Goal: Task Accomplishment & Management: Complete application form

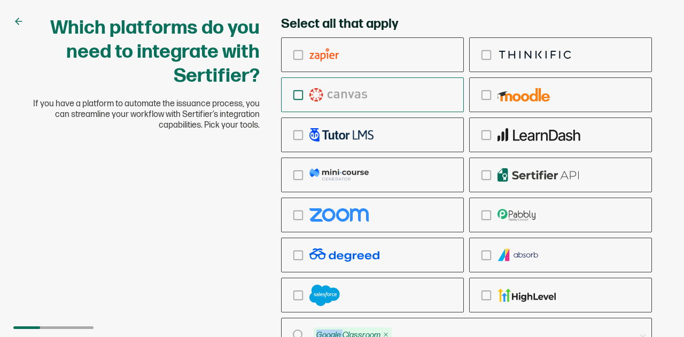
scroll to position [5, 0]
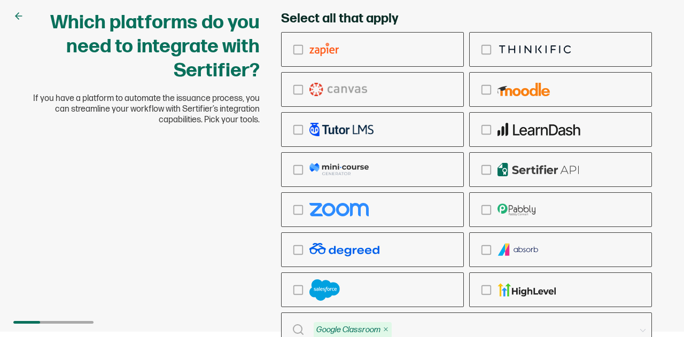
click at [198, 253] on div "Which platforms do you need to integrate with Sertifier? If you have a platform…" at bounding box center [342, 193] width 642 height 365
click at [299, 202] on div "checkbox-group" at bounding box center [373, 209] width 182 height 25
click at [0, 0] on input "checkbox-group" at bounding box center [0, 0] width 0 height 0
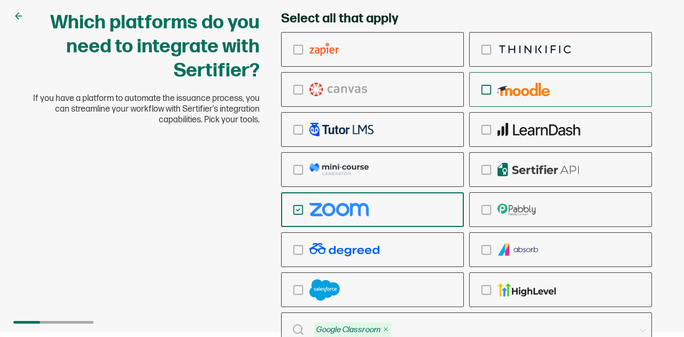
click at [487, 86] on icon "checkbox-group" at bounding box center [487, 90] width 12 height 12
click at [0, 0] on input "checkbox-group" at bounding box center [0, 0] width 0 height 0
click at [296, 213] on icon "checkbox-group" at bounding box center [298, 210] width 12 height 12
click at [0, 0] on input "checkbox-group" at bounding box center [0, 0] width 0 height 0
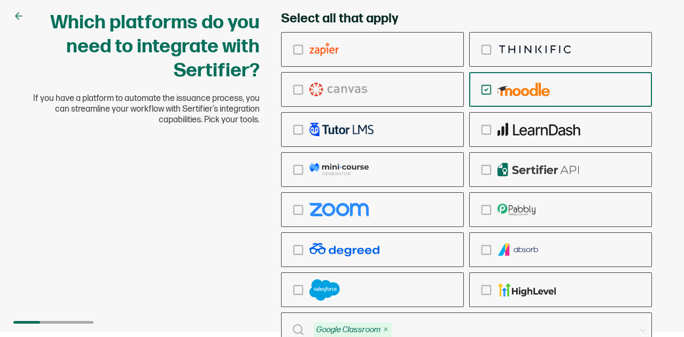
click at [481, 88] on icon "checkbox-group" at bounding box center [487, 90] width 12 height 12
click at [0, 0] on input "checkbox-group" at bounding box center [0, 0] width 0 height 0
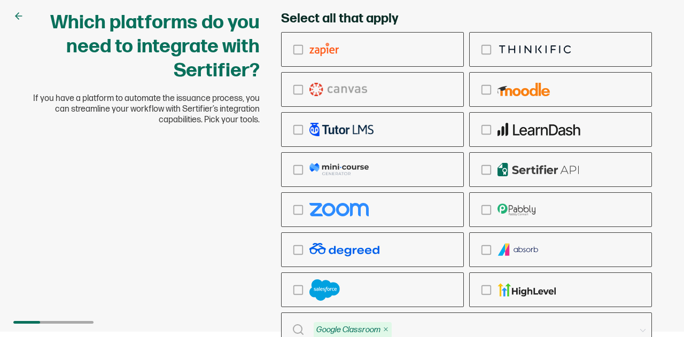
click at [17, 18] on icon at bounding box center [17, 16] width 3 height 6
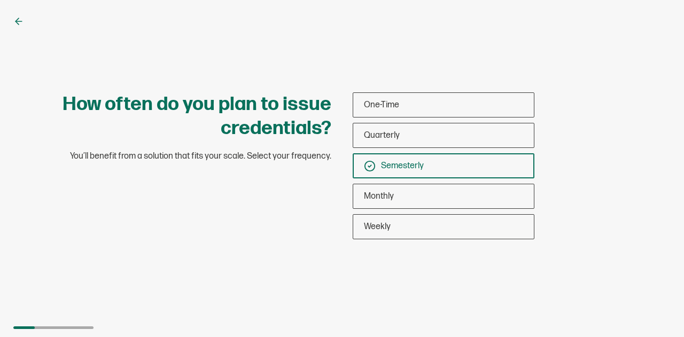
scroll to position [0, 0]
drag, startPoint x: 520, startPoint y: 303, endPoint x: 508, endPoint y: 274, distance: 31.5
click at [520, 303] on div "How often do you plan to issue credentials? You’ll benefit from a solution that…" at bounding box center [342, 168] width 684 height 337
click at [512, 274] on div "How often do you plan to issue credentials? You’ll benefit from a solution that…" at bounding box center [342, 168] width 684 height 337
click at [19, 20] on icon at bounding box center [18, 21] width 11 height 11
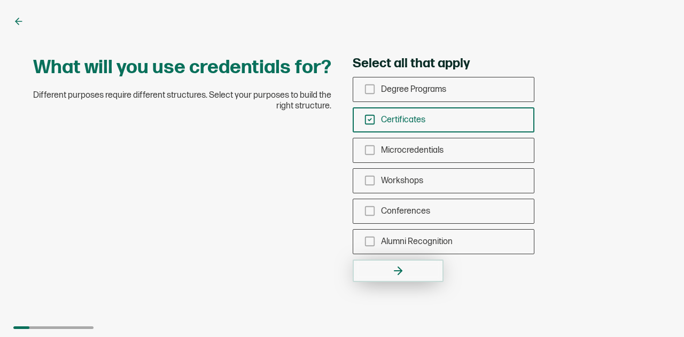
click at [411, 271] on button "button" at bounding box center [398, 271] width 91 height 22
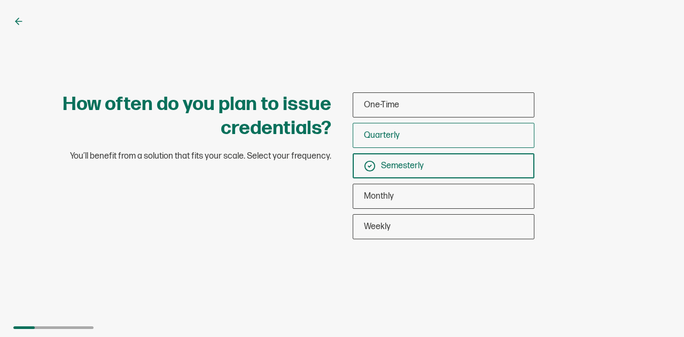
click at [397, 135] on span "Quarterly" at bounding box center [382, 135] width 36 height 10
click at [0, 0] on input "Quarterly" at bounding box center [0, 0] width 0 height 0
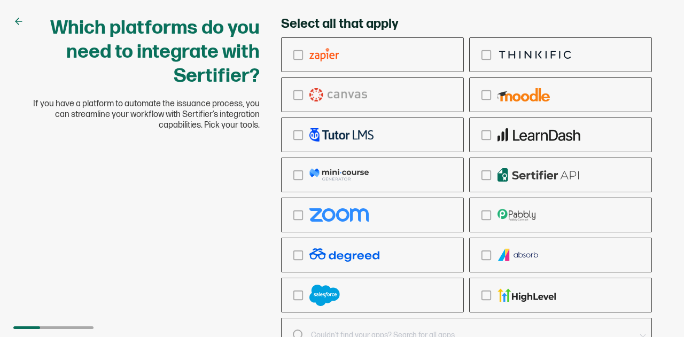
click at [14, 26] on icon at bounding box center [18, 21] width 11 height 11
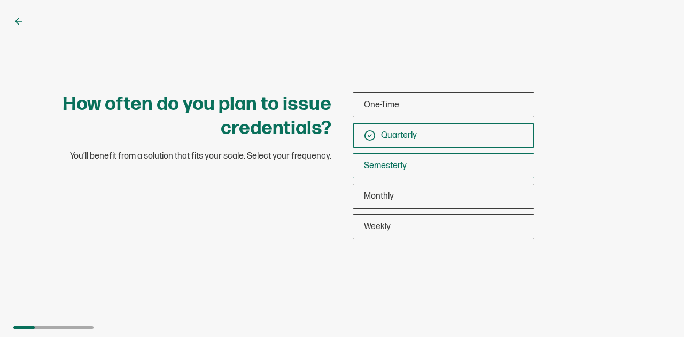
click at [429, 166] on div "Semesterly" at bounding box center [443, 165] width 181 height 25
click at [0, 0] on input "Semesterly" at bounding box center [0, 0] width 0 height 0
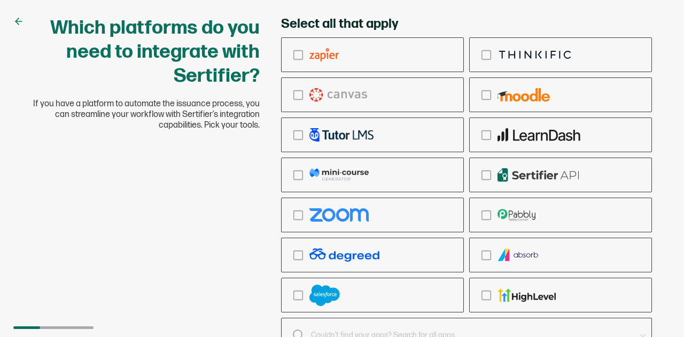
click at [344, 329] on input "text" at bounding box center [473, 335] width 324 height 15
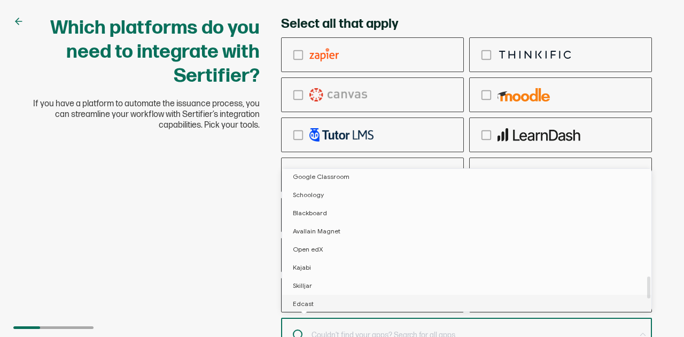
scroll to position [642, 0]
click at [318, 230] on span "Google Classroom" at bounding box center [321, 230] width 57 height 8
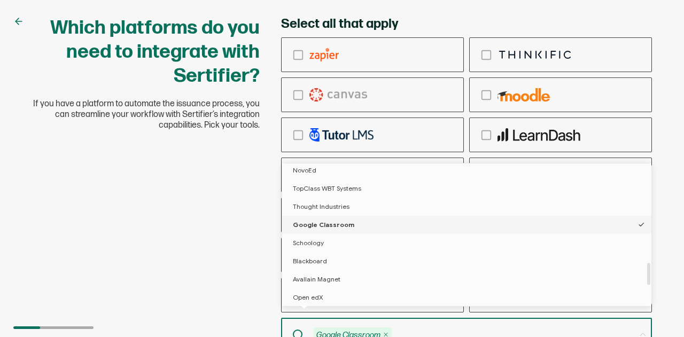
scroll to position [5, 0]
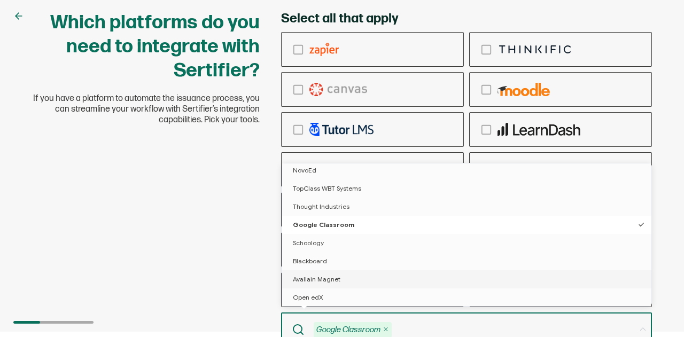
click at [218, 321] on div "Which platforms do you need to integrate with Sertifier? If you have a platform…" at bounding box center [342, 193] width 642 height 365
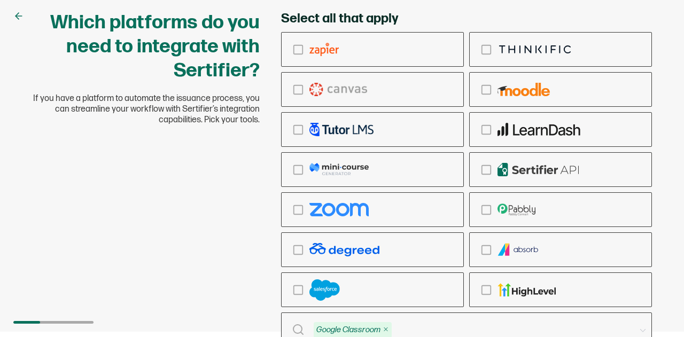
click at [249, 326] on div "Which platforms do you need to integrate with Sertifier? If you have a platform…" at bounding box center [342, 193] width 642 height 365
click at [291, 330] on div "Google Classroom" at bounding box center [457, 330] width 353 height 18
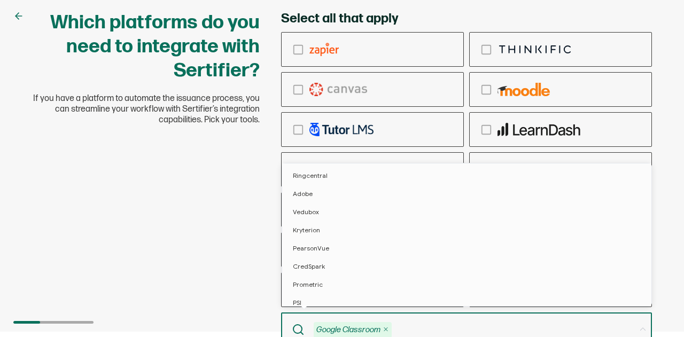
scroll to position [571, 0]
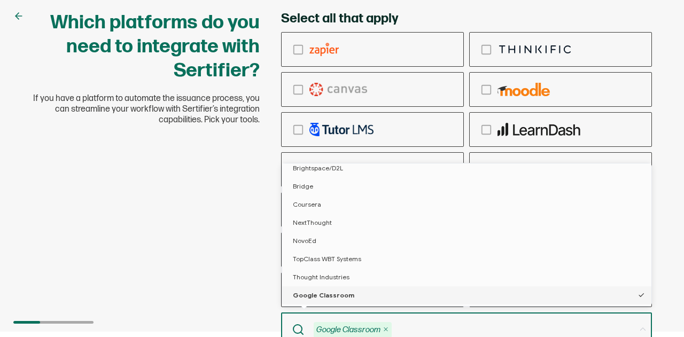
click at [291, 329] on div "Google Classroom" at bounding box center [457, 330] width 353 height 18
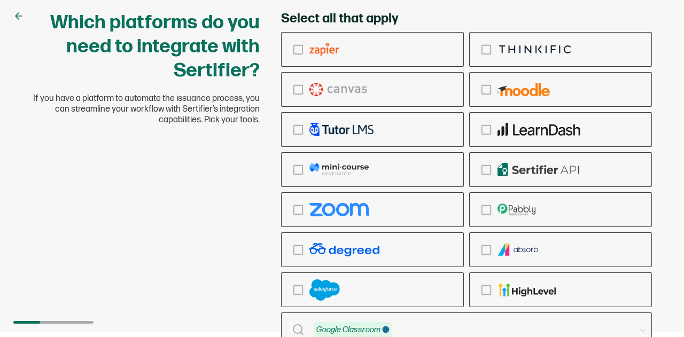
click at [386, 330] on icon at bounding box center [386, 329] width 7 height 7
click at [212, 308] on div "Which platforms do you need to integrate with Sertifier? If you have a platform…" at bounding box center [342, 193] width 642 height 365
click at [295, 291] on rect "checkbox-group" at bounding box center [298, 289] width 9 height 9
click at [0, 0] on input "checkbox-group" at bounding box center [0, 0] width 0 height 0
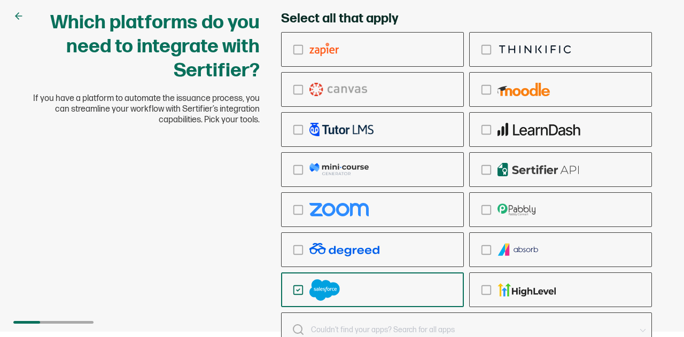
click at [300, 293] on icon "checkbox-group" at bounding box center [298, 290] width 12 height 12
click at [0, 0] on input "checkbox-group" at bounding box center [0, 0] width 0 height 0
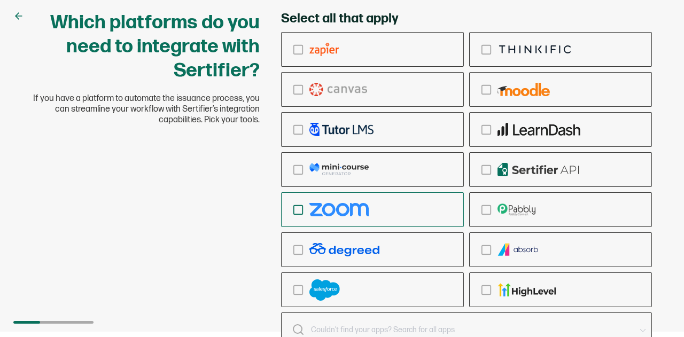
click at [304, 219] on div "checkbox-group" at bounding box center [373, 209] width 182 height 25
click at [0, 0] on input "checkbox-group" at bounding box center [0, 0] width 0 height 0
drag, startPoint x: 484, startPoint y: 48, endPoint x: 489, endPoint y: 58, distance: 11.0
click at [484, 48] on icon "checkbox-group" at bounding box center [487, 50] width 12 height 12
click at [0, 0] on input "checkbox-group" at bounding box center [0, 0] width 0 height 0
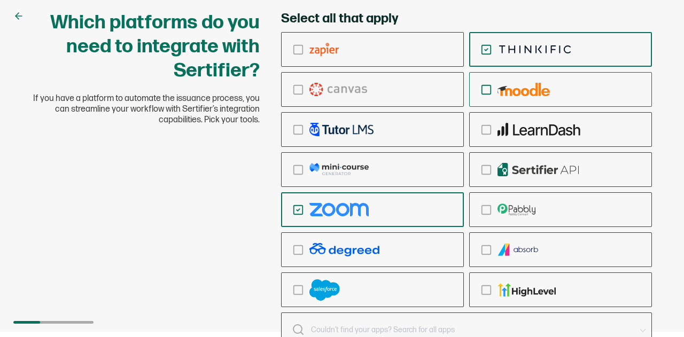
click at [491, 89] on rect "checkbox-group" at bounding box center [486, 89] width 9 height 9
click at [0, 0] on input "checkbox-group" at bounding box center [0, 0] width 0 height 0
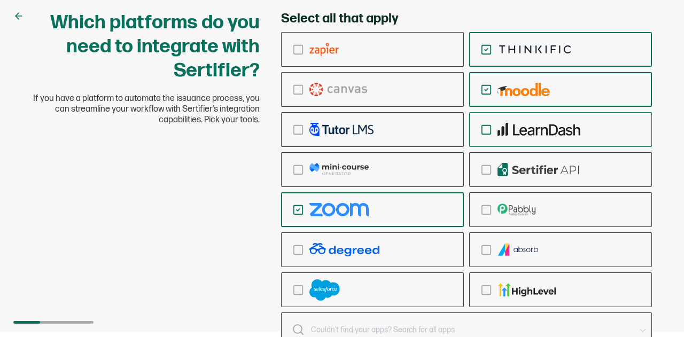
click at [484, 123] on div "checkbox-group" at bounding box center [561, 129] width 182 height 25
click at [0, 0] on input "checkbox-group" at bounding box center [0, 0] width 0 height 0
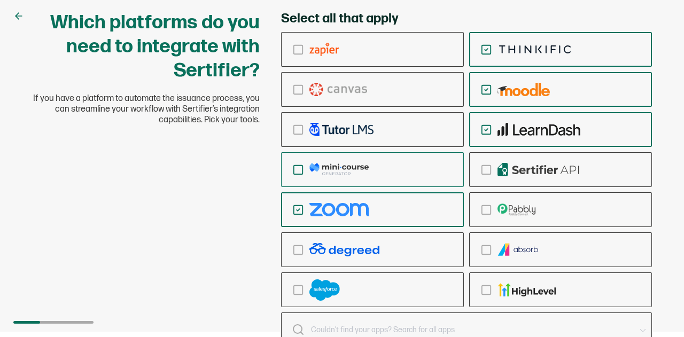
click at [301, 166] on icon "checkbox-group" at bounding box center [298, 170] width 12 height 12
click at [0, 0] on input "checkbox-group" at bounding box center [0, 0] width 0 height 0
drag, startPoint x: 296, startPoint y: 132, endPoint x: 296, endPoint y: 120, distance: 11.8
click at [296, 132] on icon "checkbox-group" at bounding box center [298, 130] width 12 height 12
click at [0, 0] on input "checkbox-group" at bounding box center [0, 0] width 0 height 0
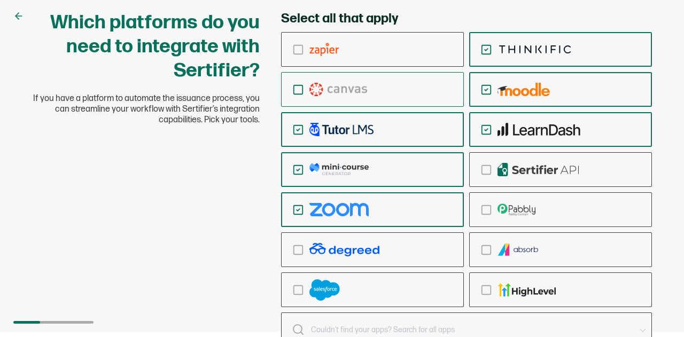
click at [297, 90] on icon "checkbox-group" at bounding box center [298, 90] width 12 height 12
click at [0, 0] on input "checkbox-group" at bounding box center [0, 0] width 0 height 0
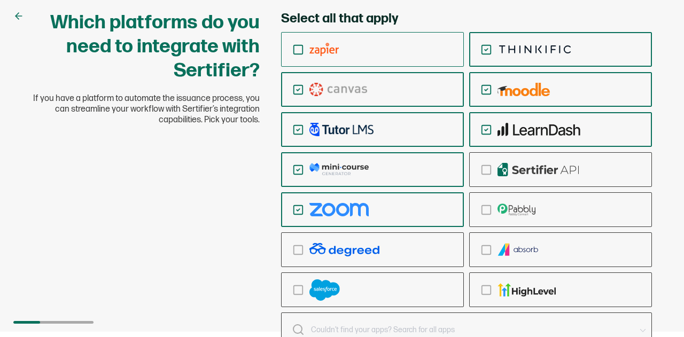
click at [297, 47] on icon "checkbox-group" at bounding box center [298, 50] width 12 height 12
click at [0, 0] on input "checkbox-group" at bounding box center [0, 0] width 0 height 0
click at [481, 171] on icon "checkbox-group" at bounding box center [487, 170] width 12 height 12
click at [0, 0] on input "checkbox-group" at bounding box center [0, 0] width 0 height 0
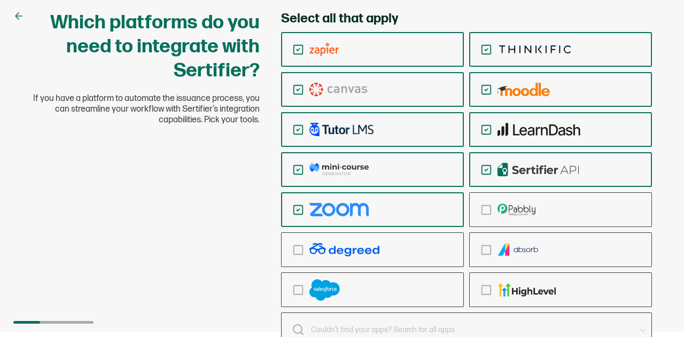
click at [300, 202] on div "checkbox-group" at bounding box center [373, 209] width 182 height 25
click at [0, 0] on input "checkbox-group" at bounding box center [0, 0] width 0 height 0
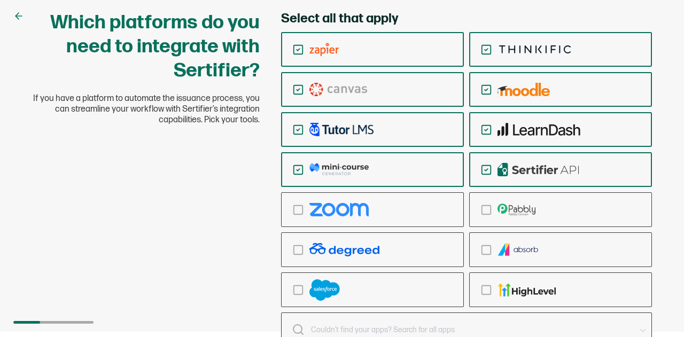
click at [305, 170] on div "checkbox-group" at bounding box center [373, 169] width 182 height 25
click at [0, 0] on input "checkbox-group" at bounding box center [0, 0] width 0 height 0
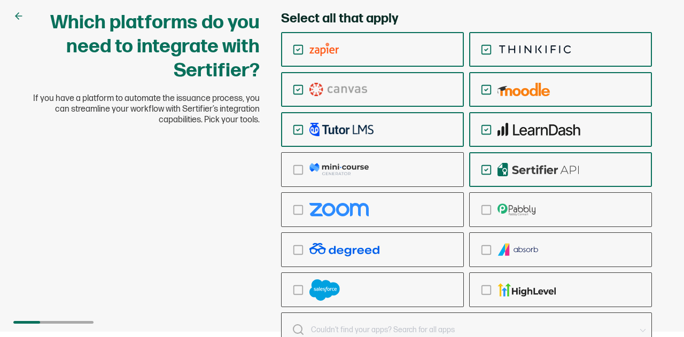
click at [301, 128] on icon "checkbox-group" at bounding box center [298, 130] width 12 height 12
click at [0, 0] on input "checkbox-group" at bounding box center [0, 0] width 0 height 0
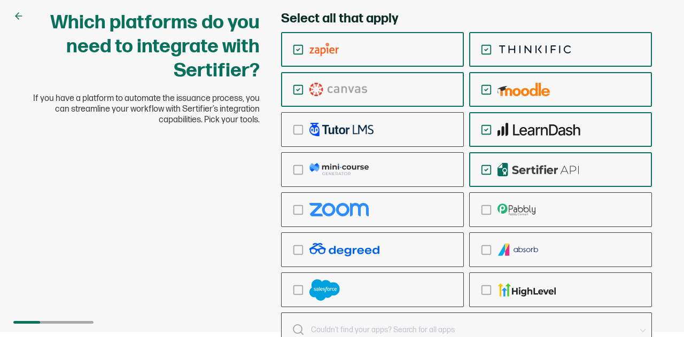
click at [298, 91] on icon "checkbox-group" at bounding box center [298, 90] width 12 height 12
click at [0, 0] on input "checkbox-group" at bounding box center [0, 0] width 0 height 0
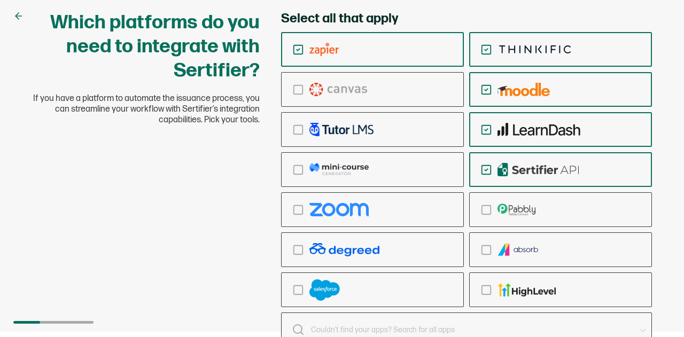
click at [296, 51] on icon "checkbox-group" at bounding box center [298, 50] width 12 height 12
click at [0, 0] on input "checkbox-group" at bounding box center [0, 0] width 0 height 0
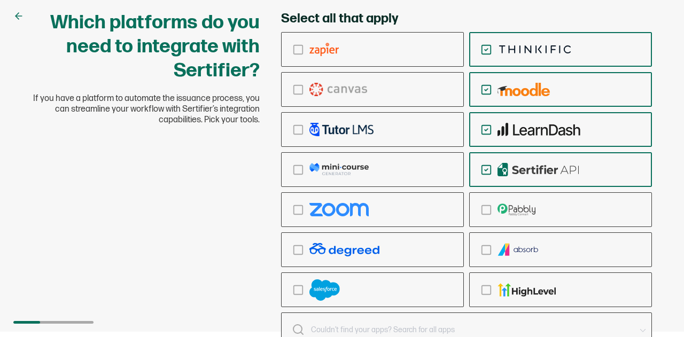
click at [485, 89] on icon "checkbox-group" at bounding box center [486, 90] width 3 height 2
click at [0, 0] on input "checkbox-group" at bounding box center [0, 0] width 0 height 0
click at [295, 88] on rect "checkbox-group" at bounding box center [298, 89] width 9 height 9
click at [0, 0] on input "checkbox-group" at bounding box center [0, 0] width 0 height 0
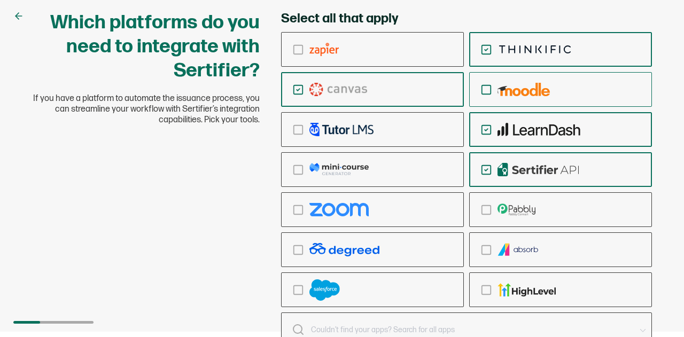
click at [320, 335] on input "text" at bounding box center [473, 330] width 324 height 15
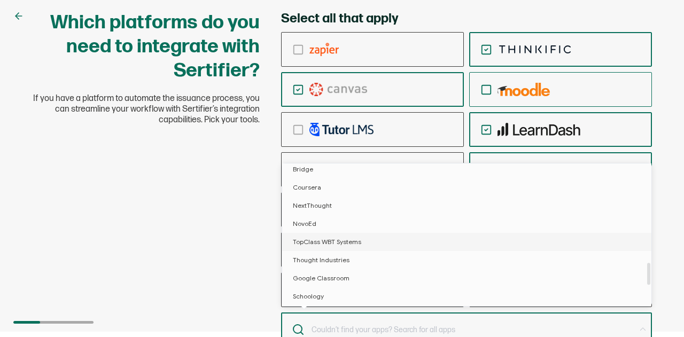
scroll to position [642, 0]
click at [333, 224] on span "Google Classroom" at bounding box center [321, 225] width 57 height 8
click at [324, 241] on li "Schoology" at bounding box center [468, 243] width 373 height 18
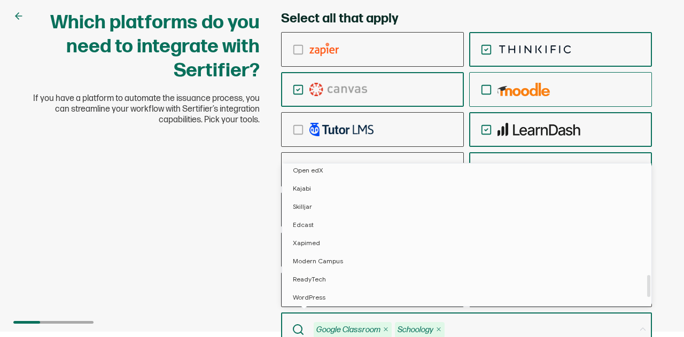
scroll to position [667, 0]
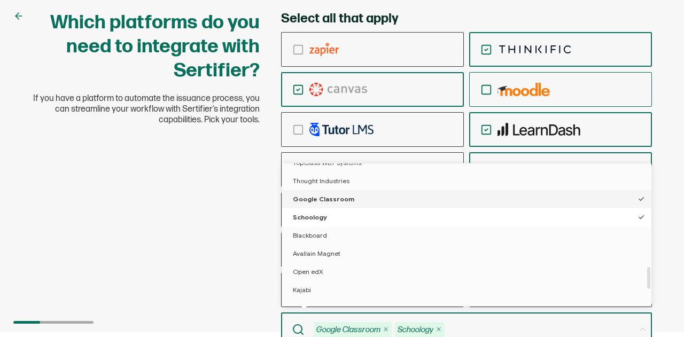
click at [312, 200] on span "Google Classroom" at bounding box center [323, 199] width 61 height 8
click at [312, 200] on span "Google Classroom" at bounding box center [321, 199] width 57 height 8
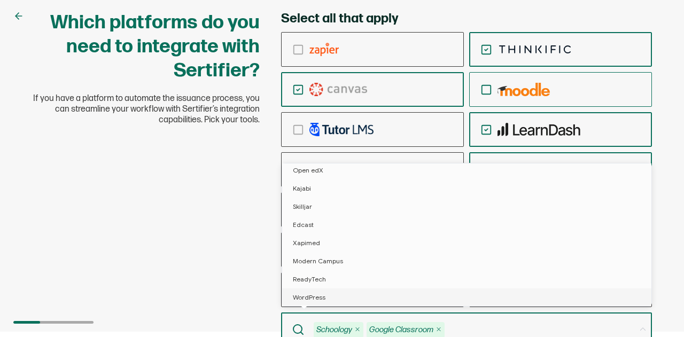
click at [217, 289] on div "Which platforms do you need to integrate with Sertifier? If you have a platform…" at bounding box center [342, 193] width 642 height 365
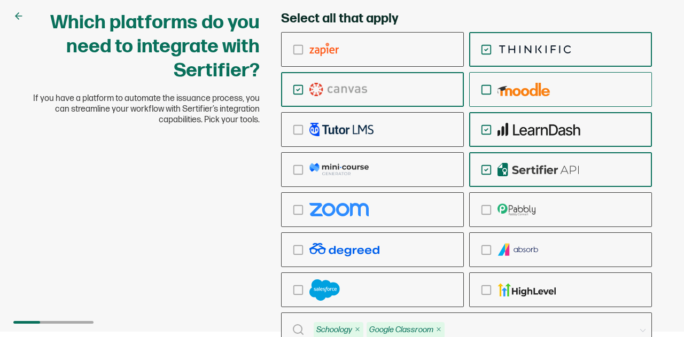
click at [0, 167] on div "Which platforms do you need to integrate with Sertifier? If you have a platform…" at bounding box center [342, 163] width 684 height 337
click at [669, 163] on div "Which platforms do you need to integrate with Sertifier? If you have a platform…" at bounding box center [342, 163] width 684 height 337
click at [124, 194] on div "Which platforms do you need to integrate with Sertifier? If you have a platform…" at bounding box center [342, 193] width 642 height 365
click at [113, 177] on div "Which platforms do you need to integrate with Sertifier? If you have a platform…" at bounding box center [342, 193] width 642 height 365
click at [16, 14] on icon at bounding box center [18, 16] width 11 height 11
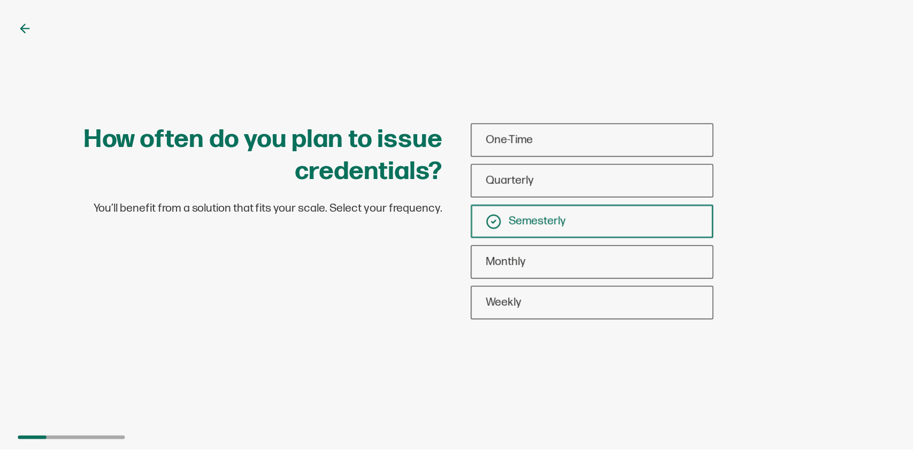
scroll to position [0, 0]
click at [436, 166] on div "Semesterly" at bounding box center [443, 165] width 181 height 25
click at [0, 0] on input "Semesterly" at bounding box center [0, 0] width 0 height 0
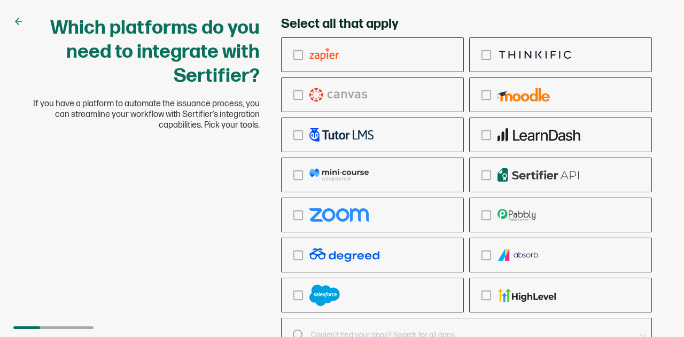
click at [436, 166] on div "checkbox-group" at bounding box center [373, 175] width 182 height 25
click at [0, 0] on input "checkbox-group" at bounding box center [0, 0] width 0 height 0
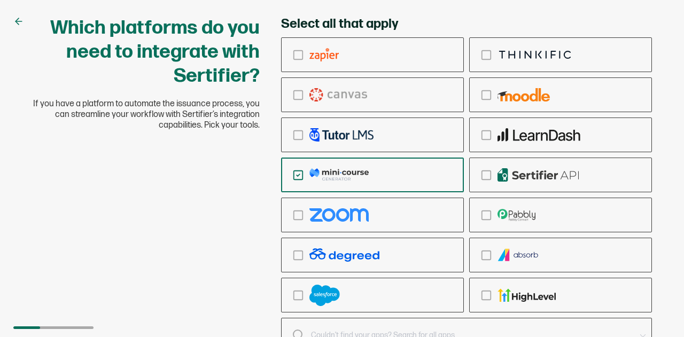
click at [325, 169] on img "checkbox-group" at bounding box center [339, 174] width 59 height 13
click at [0, 0] on input "checkbox-group" at bounding box center [0, 0] width 0 height 0
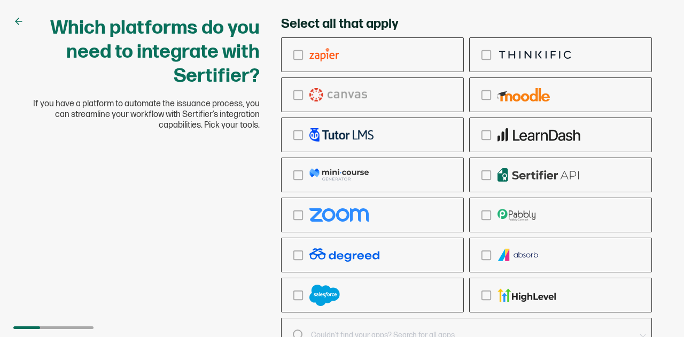
click at [91, 231] on div "Which platforms do you need to integrate with Sertifier? If you have a platform…" at bounding box center [342, 198] width 642 height 365
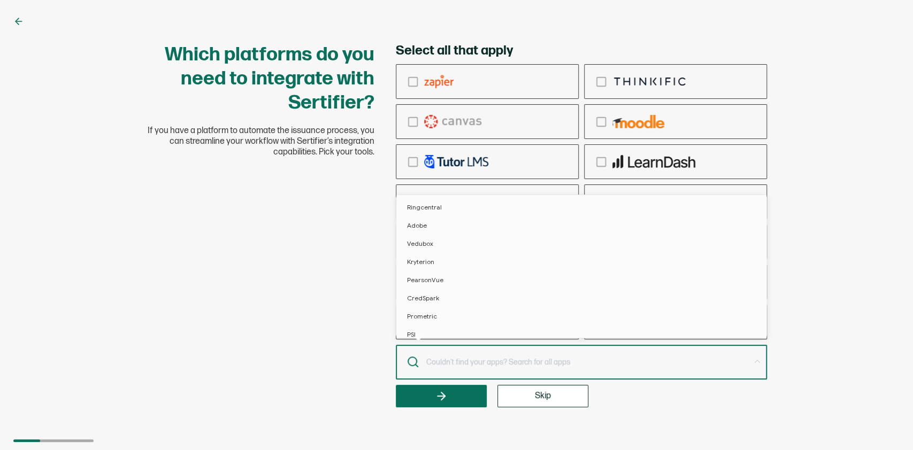
click at [471, 337] on input "text" at bounding box center [587, 362] width 325 height 15
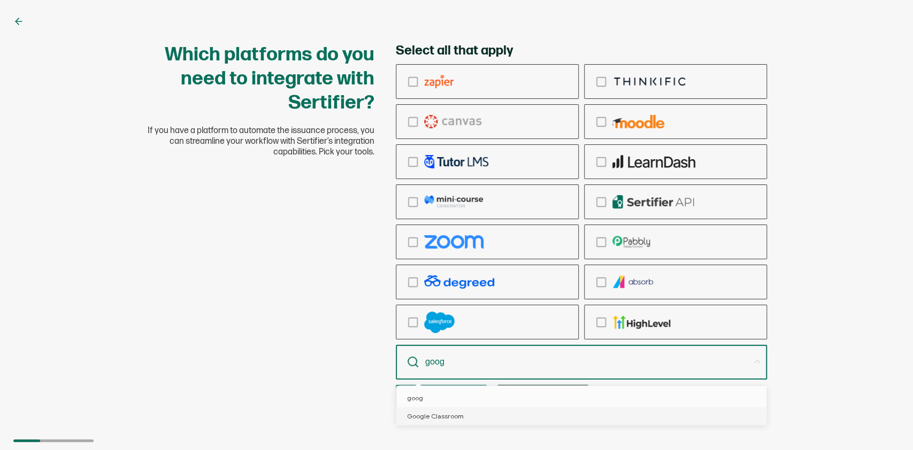
type input "goog"
click at [441, 337] on span "Google Classroom" at bounding box center [435, 416] width 57 height 8
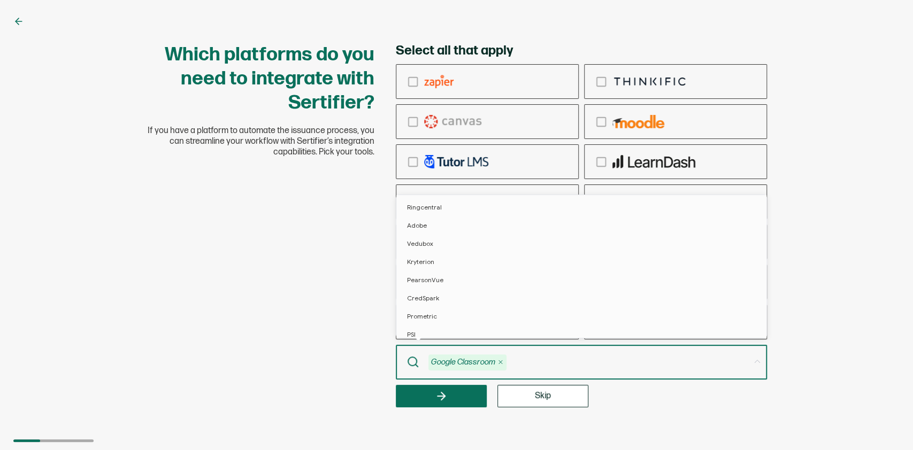
click at [300, 337] on div "Which platforms do you need to integrate with Sertifier? If you have a platform…" at bounding box center [457, 225] width 642 height 365
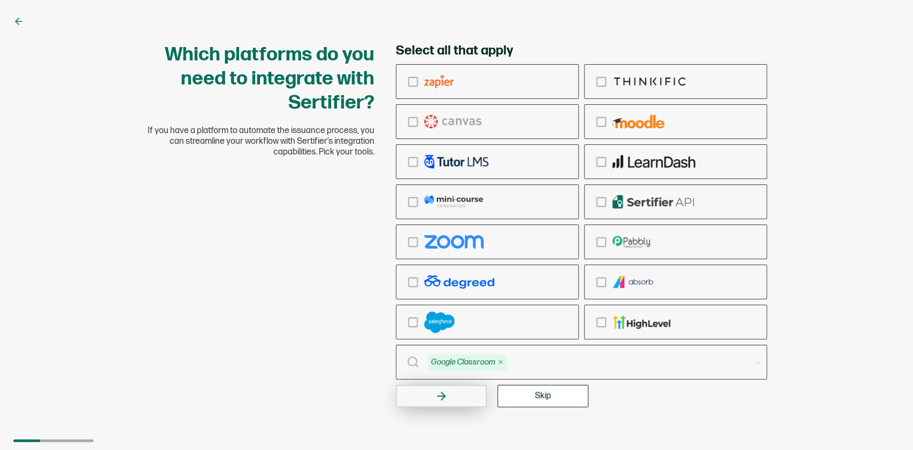
click at [461, 337] on button "button" at bounding box center [441, 396] width 91 height 22
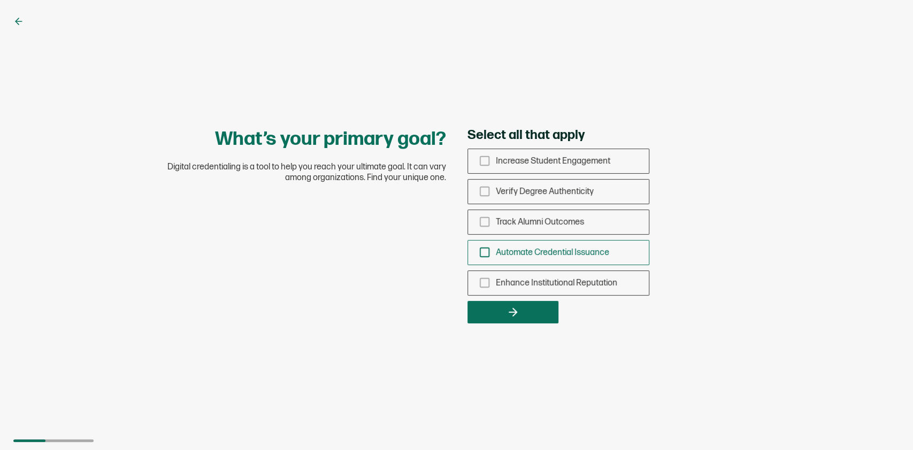
click at [486, 249] on icon "checkbox-group" at bounding box center [484, 252] width 12 height 12
click at [0, 0] on input "Automate Credential Issuance" at bounding box center [0, 0] width 0 height 0
click at [484, 158] on icon "checkbox-group" at bounding box center [484, 161] width 12 height 12
click at [0, 0] on input "Increase Student Engagement" at bounding box center [0, 0] width 0 height 0
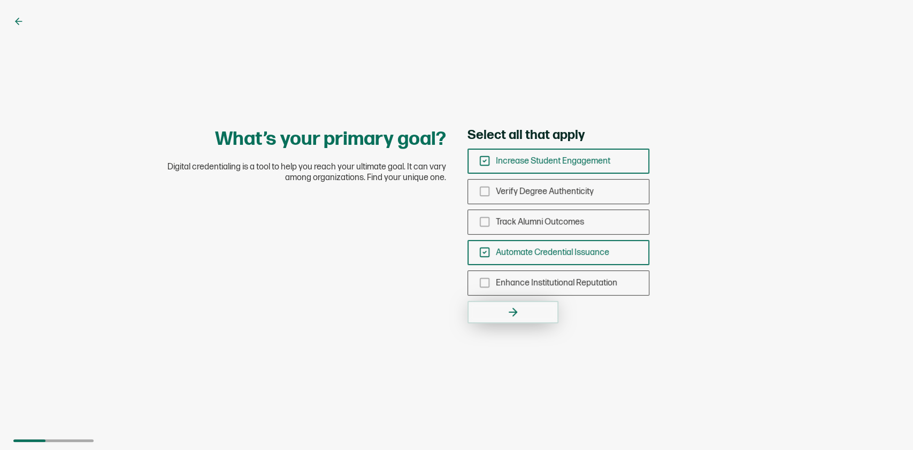
click at [526, 315] on button "button" at bounding box center [512, 312] width 91 height 22
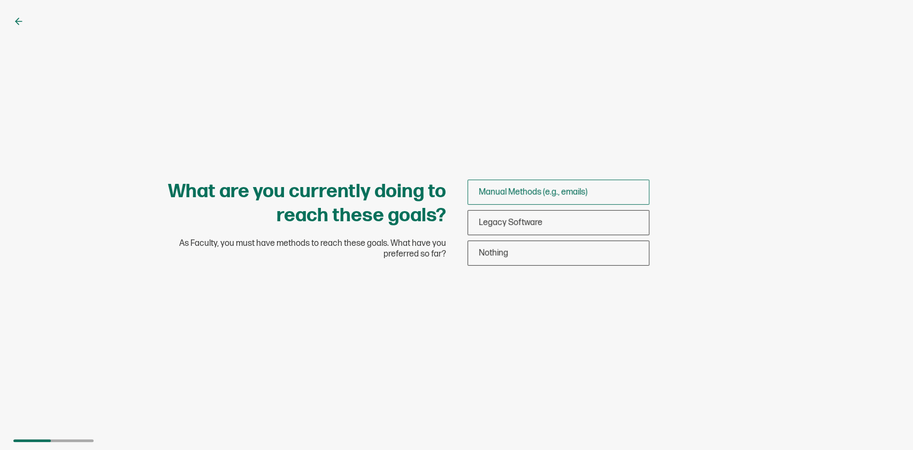
click at [539, 194] on span "Manual Methods (e.g., emails)" at bounding box center [532, 192] width 109 height 10
click at [0, 0] on input "Manual Methods (e.g., emails)" at bounding box center [0, 0] width 0 height 0
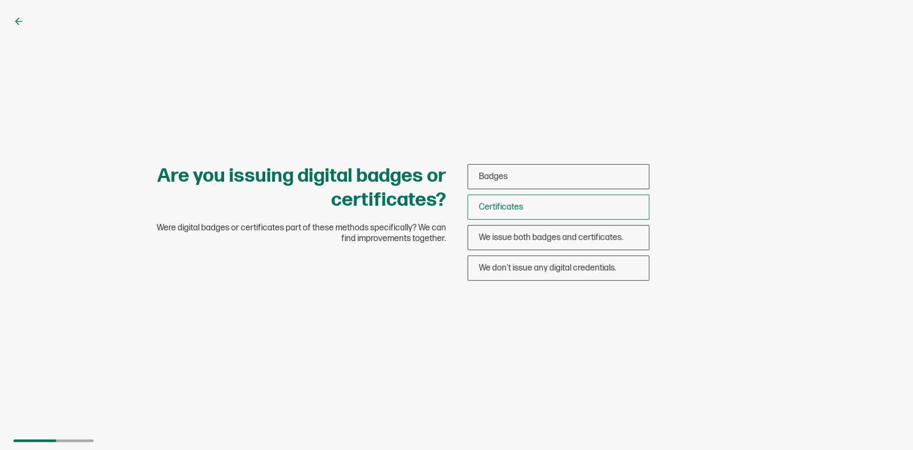
click at [542, 207] on div "Certificates" at bounding box center [558, 207] width 181 height 25
click at [0, 0] on input "Certificates" at bounding box center [0, 0] width 0 height 0
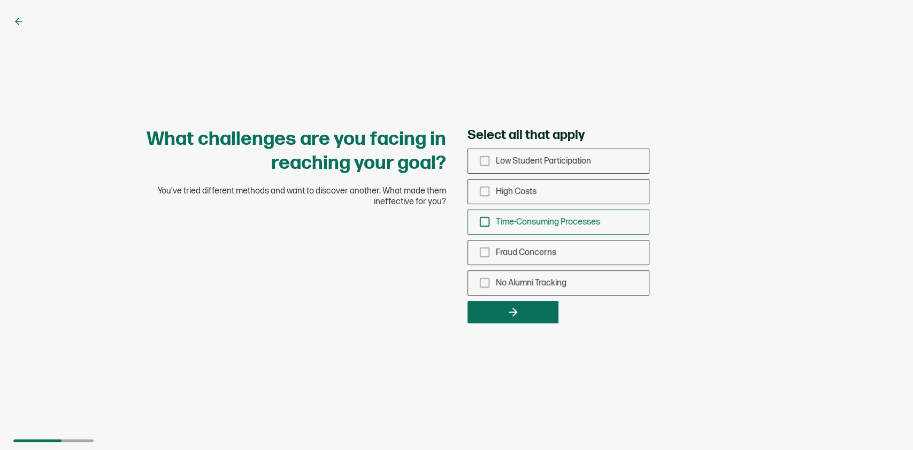
click at [480, 220] on rect "checkbox-group" at bounding box center [484, 222] width 9 height 9
click at [0, 0] on input "Time-Consuming Processes" at bounding box center [0, 0] width 0 height 0
click at [536, 314] on button "button" at bounding box center [512, 312] width 91 height 22
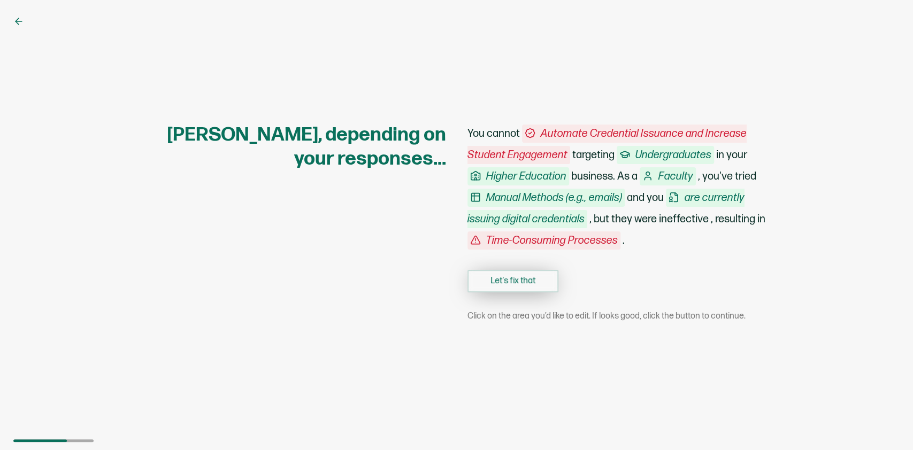
click at [530, 280] on button "Let's fix that" at bounding box center [512, 281] width 91 height 22
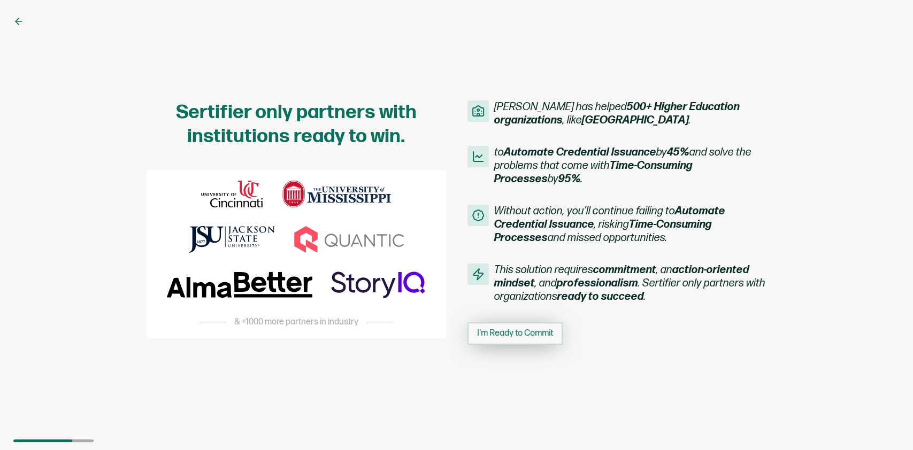
click at [488, 331] on span "I'm Ready to Commit" at bounding box center [515, 333] width 76 height 9
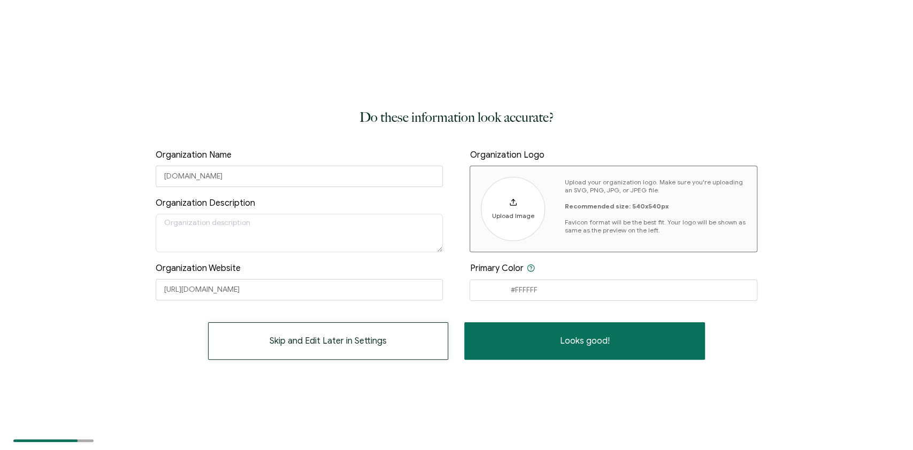
click at [266, 337] on button "Skip and Edit Later in Settings" at bounding box center [328, 340] width 241 height 37
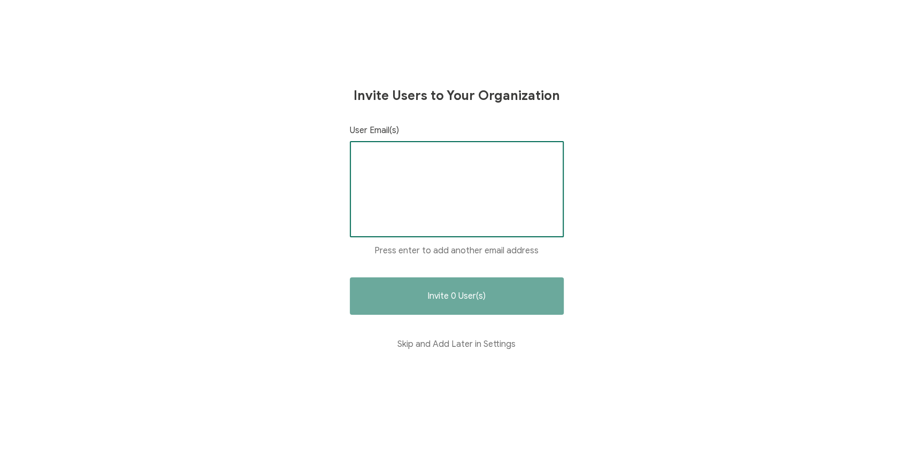
click at [476, 161] on input "text" at bounding box center [457, 158] width 196 height 16
type input "[EMAIL_ADDRESS][DOMAIN_NAME]"
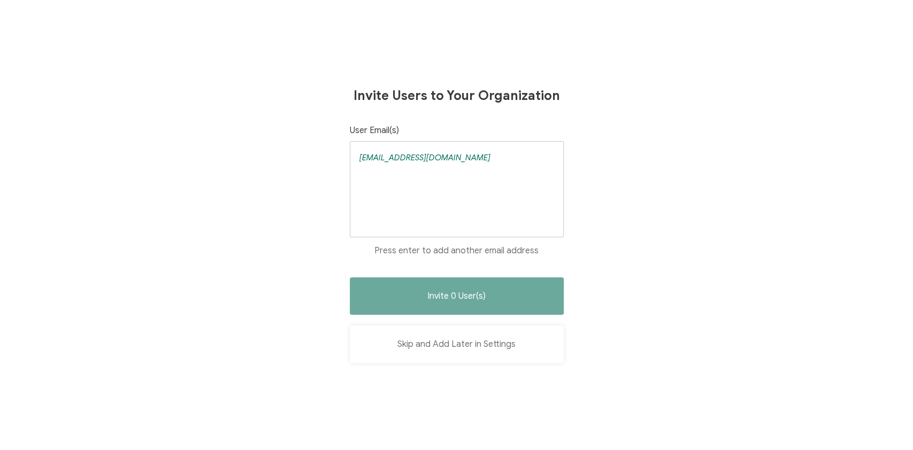
click at [411, 337] on button "Skip and Add Later in Settings" at bounding box center [457, 344] width 214 height 37
